Goal: Information Seeking & Learning: Learn about a topic

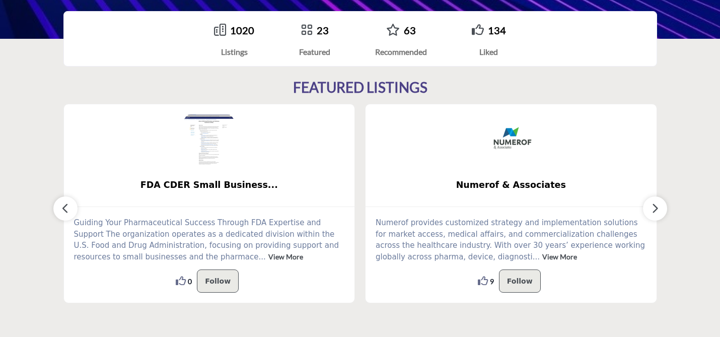
scroll to position [250, 0]
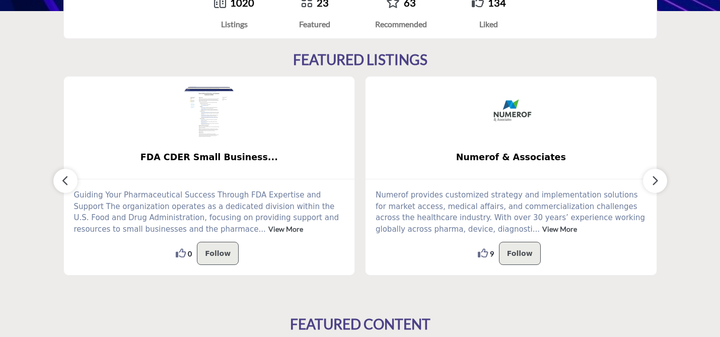
click at [653, 191] on button "button" at bounding box center [655, 181] width 24 height 24
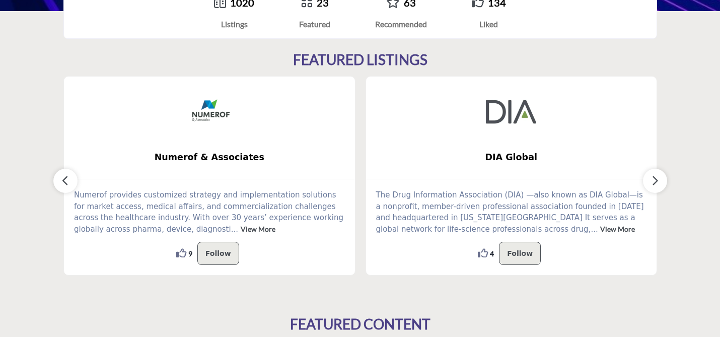
click at [653, 191] on button "button" at bounding box center [655, 181] width 24 height 24
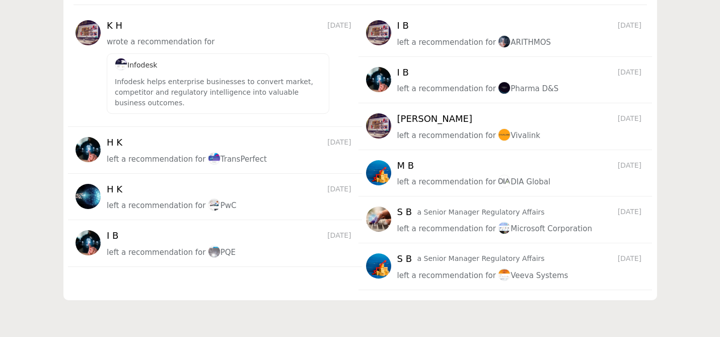
scroll to position [1234, 0]
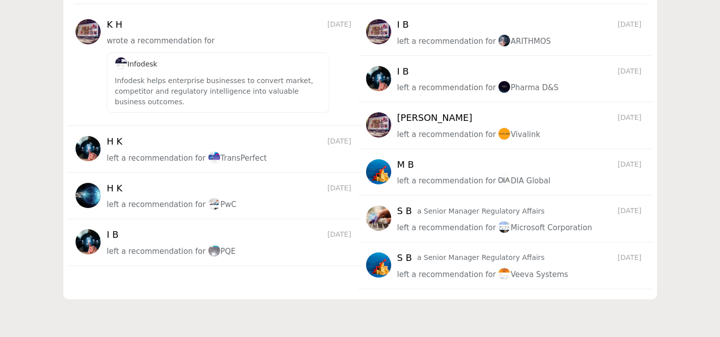
click at [515, 132] on span "Vivalink" at bounding box center [519, 134] width 42 height 9
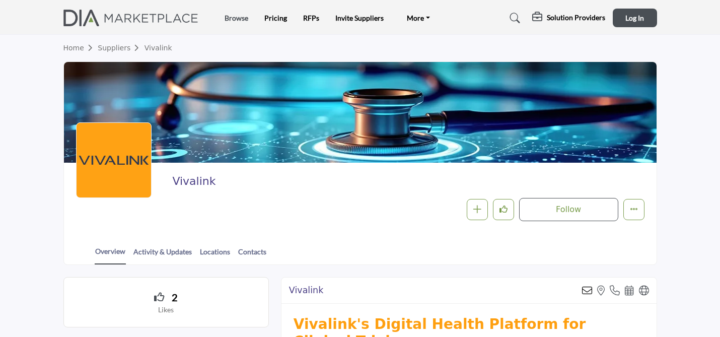
click at [232, 18] on link "Browse" at bounding box center [237, 18] width 24 height 9
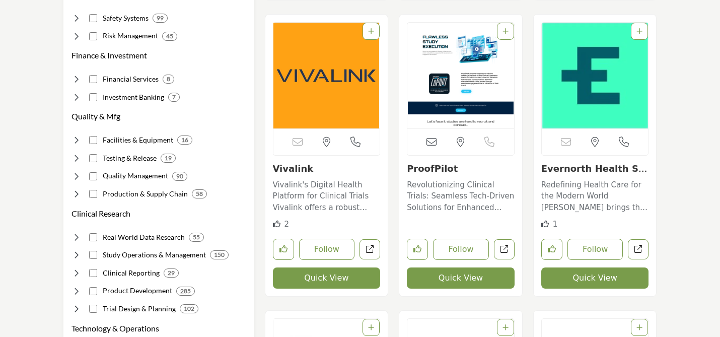
scroll to position [552, 0]
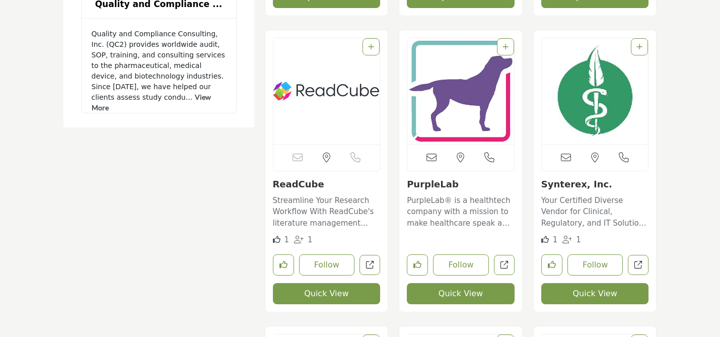
scroll to position [1429, 0]
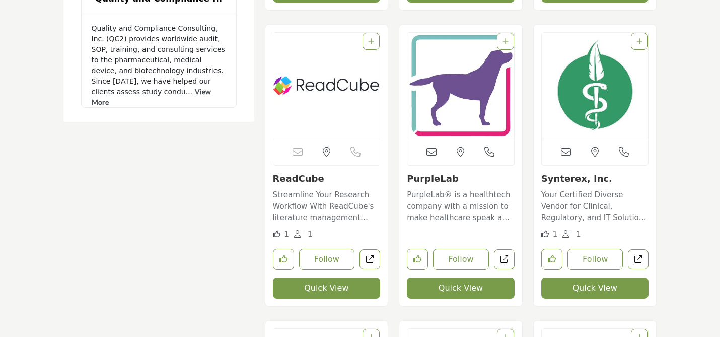
click at [442, 200] on p "PurpleLab® is a healthtech company with a mission to make healthcare speak a si…" at bounding box center [461, 206] width 108 height 34
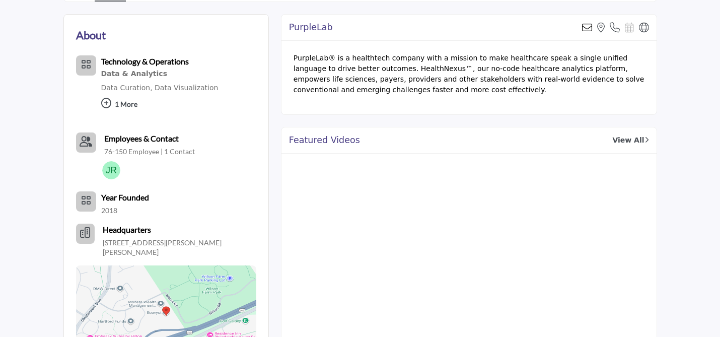
scroll to position [277, 0]
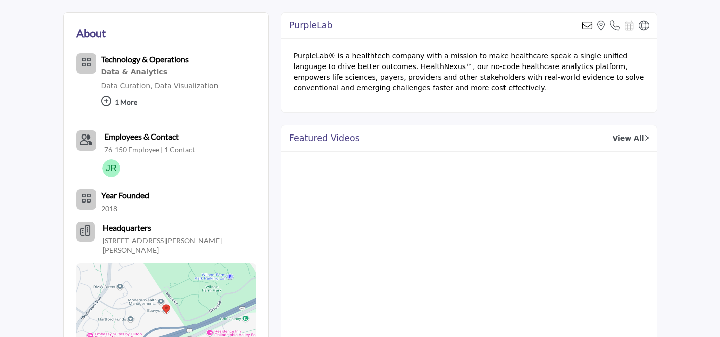
click at [621, 141] on link "View All" at bounding box center [630, 138] width 36 height 11
click at [632, 140] on link "View All" at bounding box center [630, 138] width 36 height 11
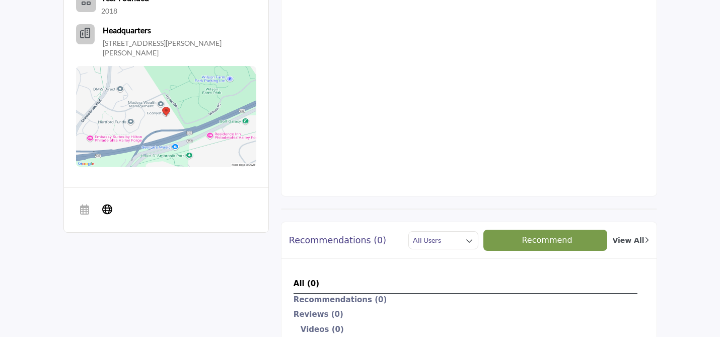
scroll to position [468, 0]
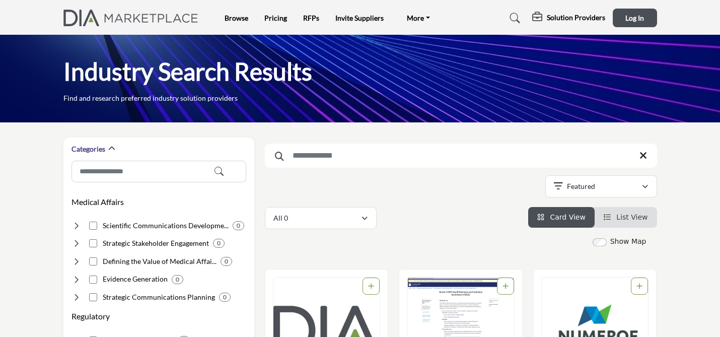
scroll to position [1654, 0]
